Goal: Find specific page/section: Find specific page/section

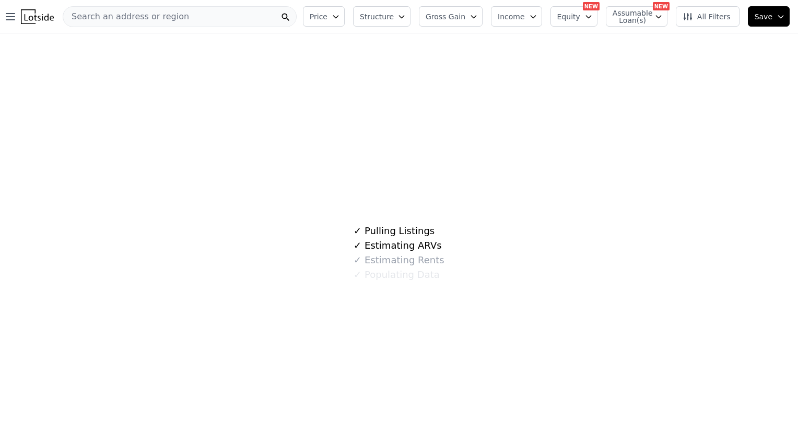
click at [185, 14] on div "Search an address or region" at bounding box center [180, 16] width 234 height 21
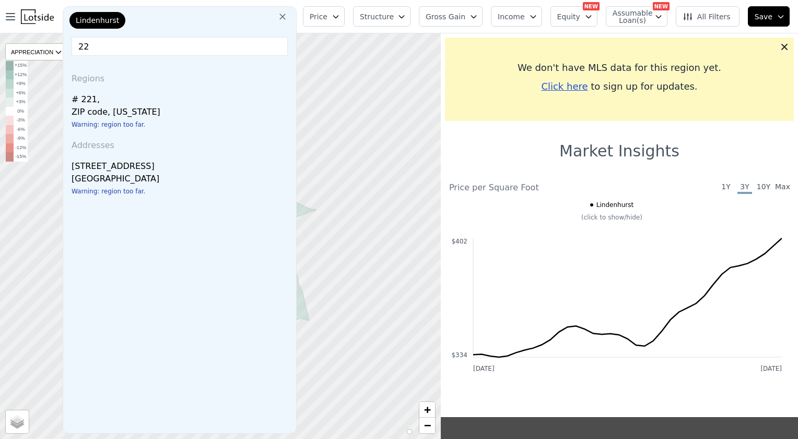
type input "2"
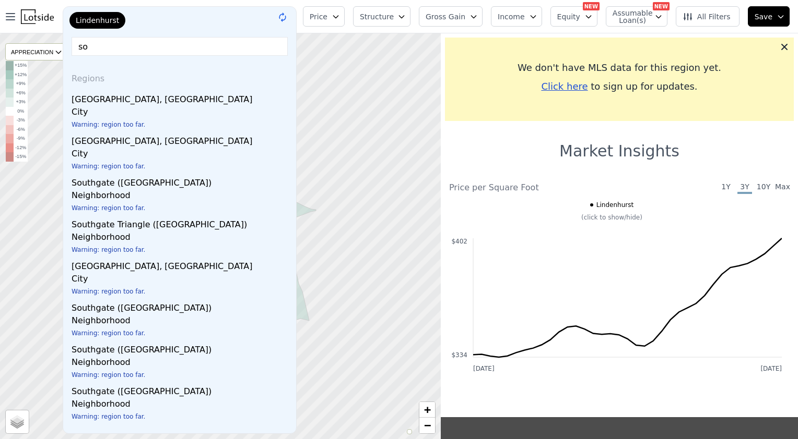
type input "s"
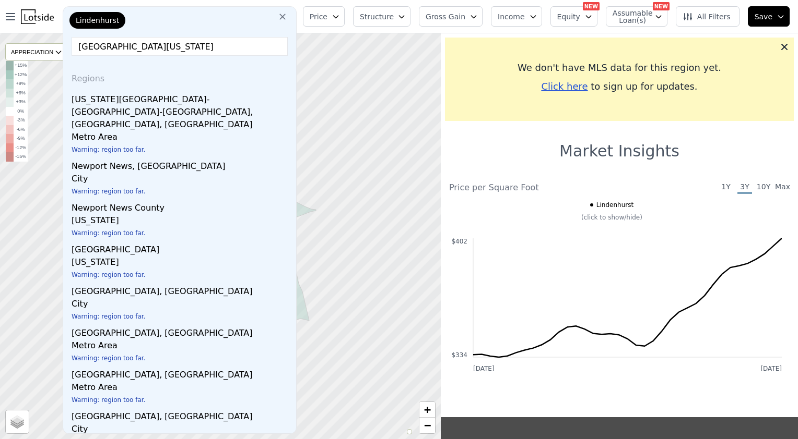
type input "[GEOGRAPHIC_DATA][US_STATE]"
click at [288, 14] on icon at bounding box center [282, 16] width 10 height 10
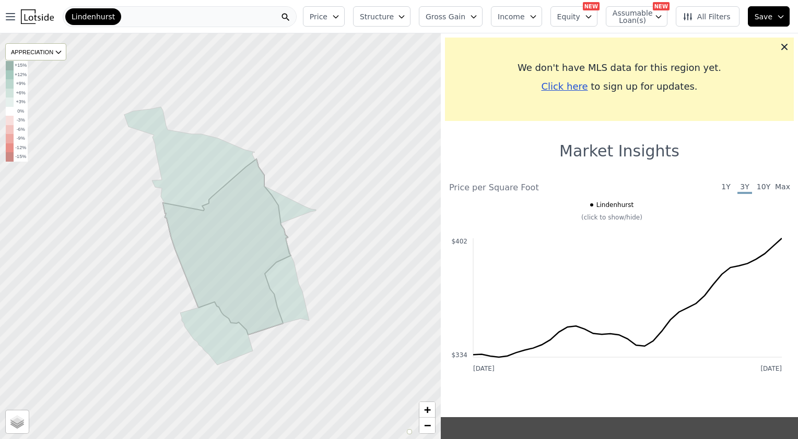
click at [219, 27] on div "Lindenhurst" at bounding box center [180, 16] width 234 height 21
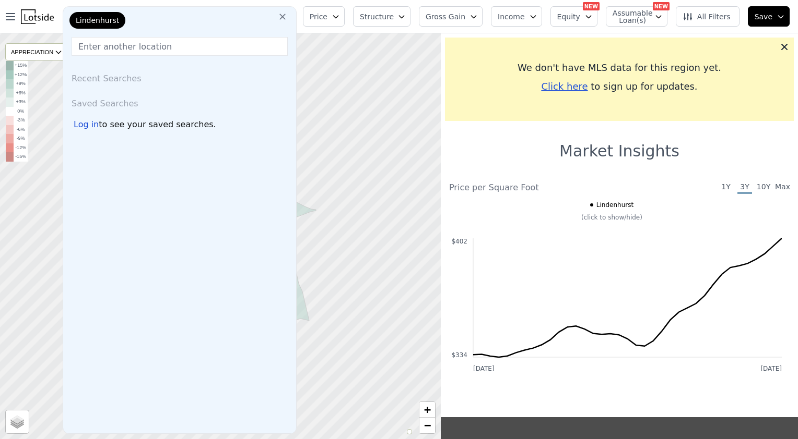
click at [95, 20] on span "Lindenhurst" at bounding box center [97, 20] width 43 height 10
